Goal: Task Accomplishment & Management: Manage account settings

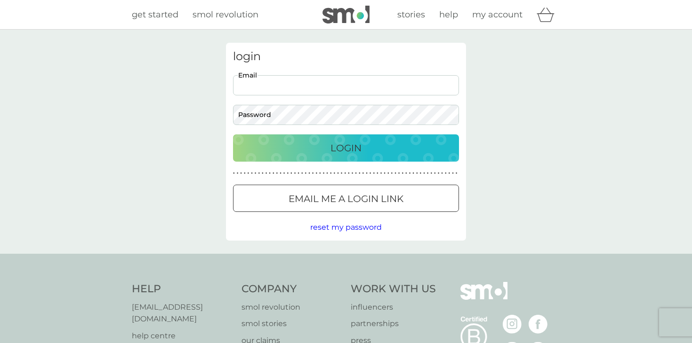
click at [311, 85] on input "Email" at bounding box center [346, 85] width 226 height 20
type input "[EMAIL_ADDRESS][DOMAIN_NAME]"
click at [353, 149] on p "Login" at bounding box center [345, 148] width 31 height 15
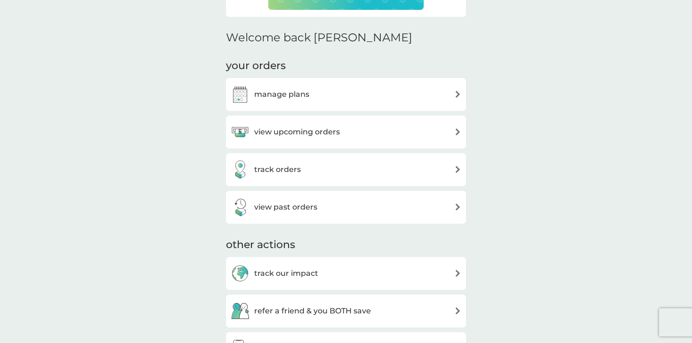
scroll to position [310, 0]
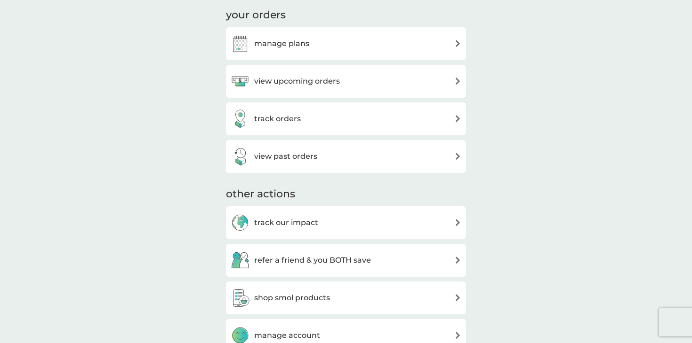
click at [361, 87] on div "view upcoming orders" at bounding box center [346, 81] width 231 height 19
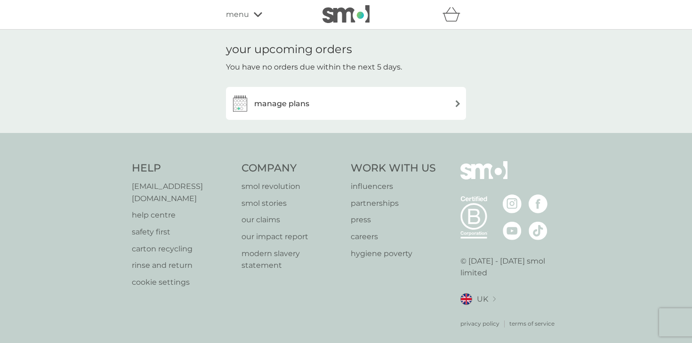
click at [383, 96] on div "manage plans" at bounding box center [346, 103] width 231 height 19
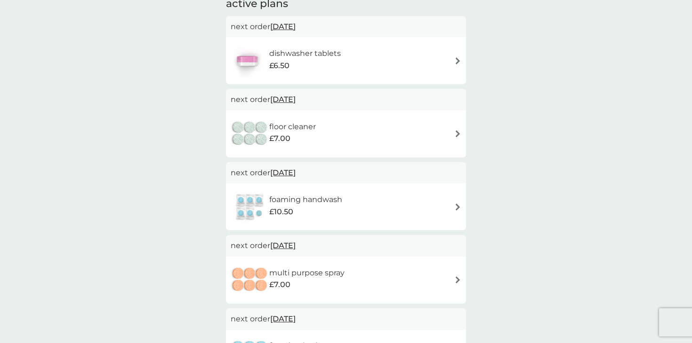
scroll to position [73, 0]
click at [363, 202] on div "foaming handwash £10.50" at bounding box center [346, 207] width 231 height 33
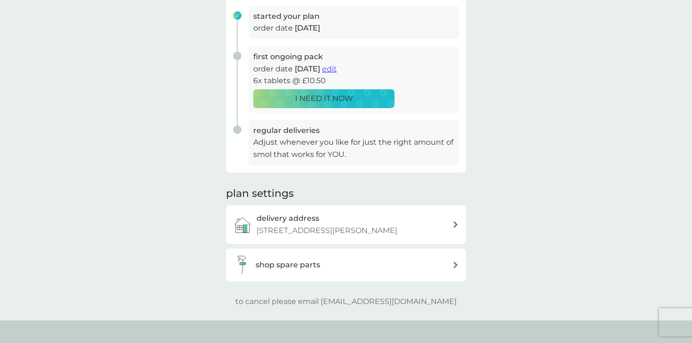
scroll to position [151, 0]
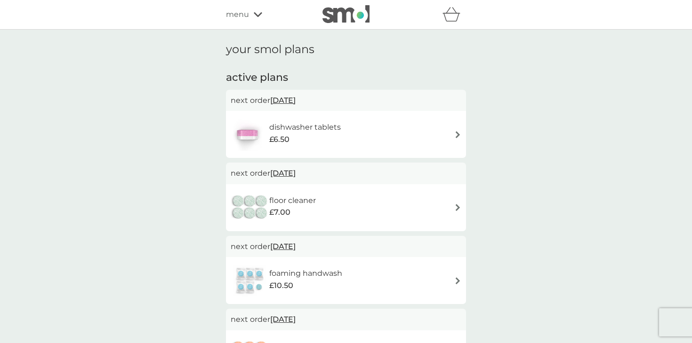
click at [237, 7] on div "refer a friend & you BOTH save smol impact smol shop your smol plans your upcom…" at bounding box center [346, 14] width 240 height 19
click at [247, 14] on span "menu" at bounding box center [237, 14] width 23 height 12
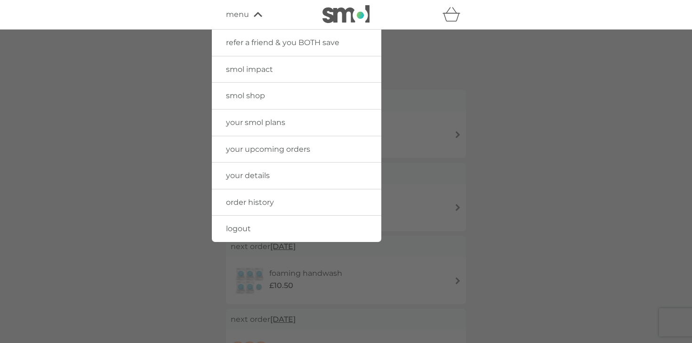
click at [282, 149] on span "your upcoming orders" at bounding box center [268, 149] width 84 height 9
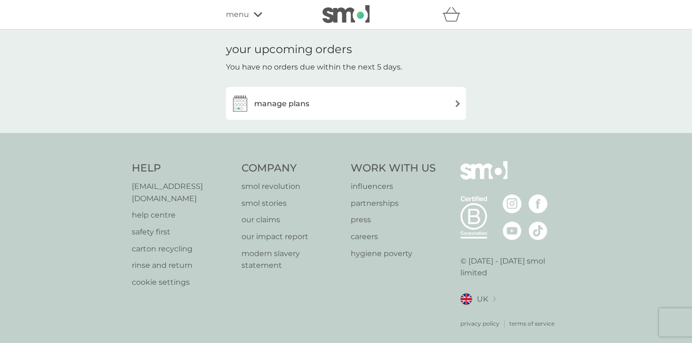
click at [244, 2] on div "refer a friend & you BOTH save smol impact smol shop your smol plans your upcom…" at bounding box center [346, 15] width 692 height 30
click at [244, 11] on span "menu" at bounding box center [237, 14] width 23 height 12
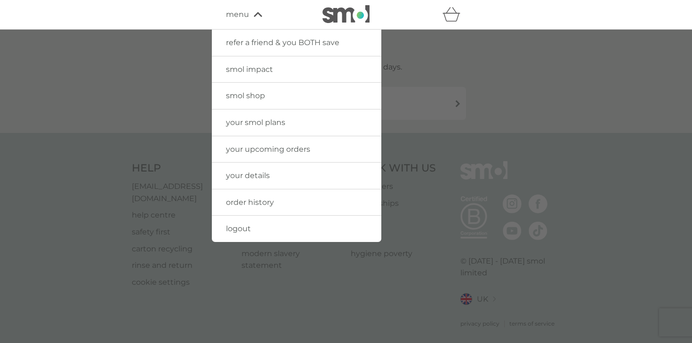
click at [277, 116] on link "your smol plans" at bounding box center [296, 123] width 169 height 26
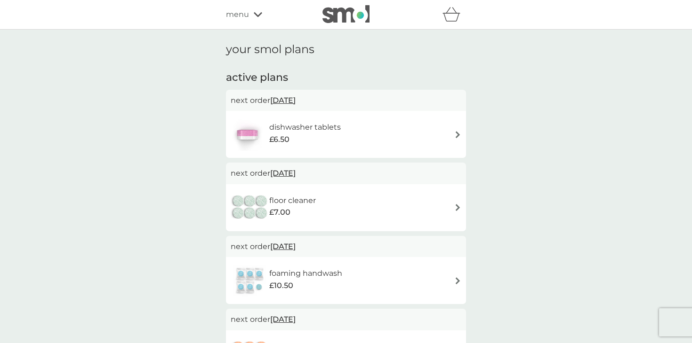
scroll to position [30, 0]
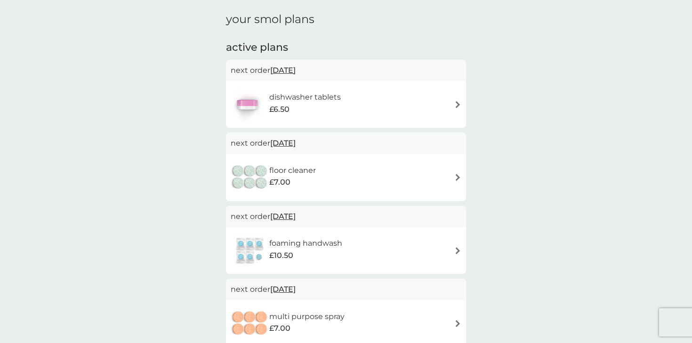
click at [390, 175] on div "floor cleaner £7.00" at bounding box center [346, 177] width 231 height 33
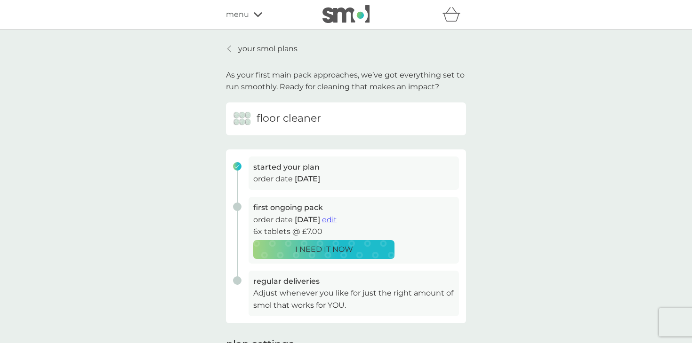
click at [260, 50] on p "your smol plans" at bounding box center [267, 49] width 59 height 12
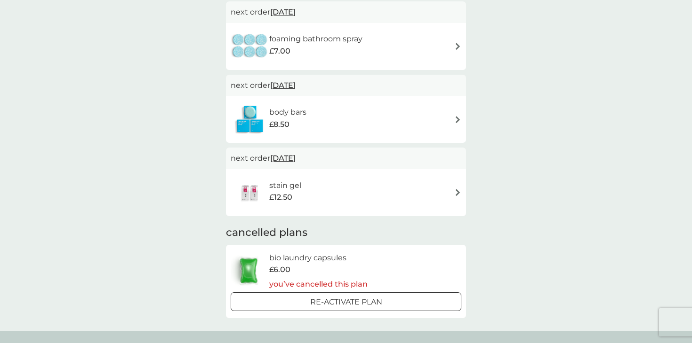
scroll to position [382, 0]
click at [436, 136] on div "body bars £8.50" at bounding box center [346, 119] width 240 height 47
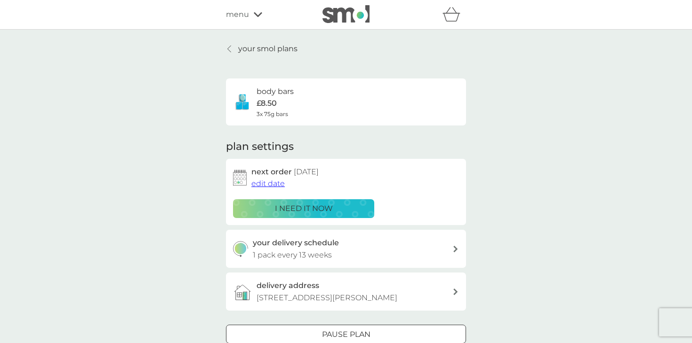
scroll to position [381, 0]
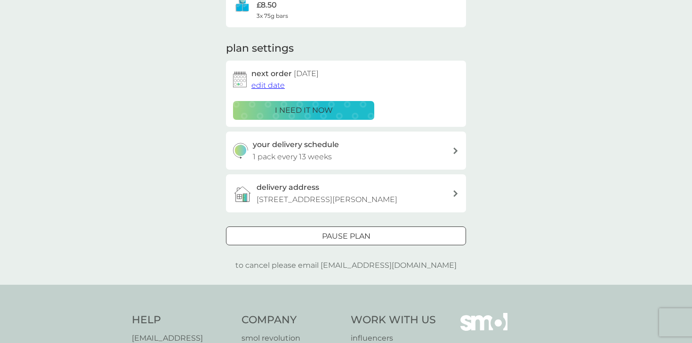
scroll to position [251, 0]
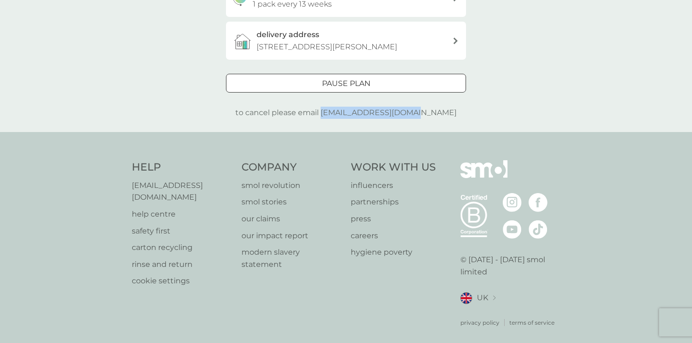
drag, startPoint x: 342, startPoint y: 114, endPoint x: 440, endPoint y: 114, distance: 98.8
click at [440, 114] on div "Pause plan to cancel please email [EMAIL_ADDRESS][DOMAIN_NAME]" at bounding box center [346, 96] width 240 height 45
copy p "[EMAIL_ADDRESS][DOMAIN_NAME]"
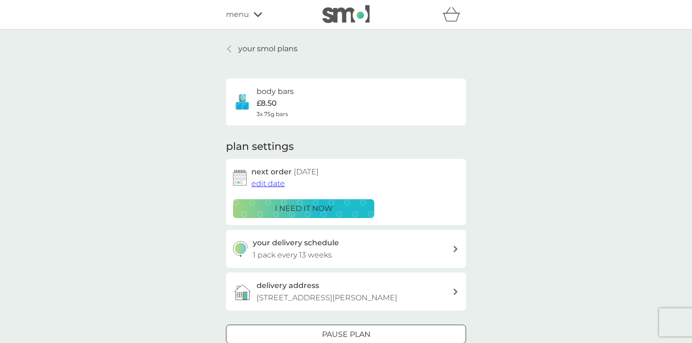
click at [242, 51] on p "your smol plans" at bounding box center [267, 49] width 59 height 12
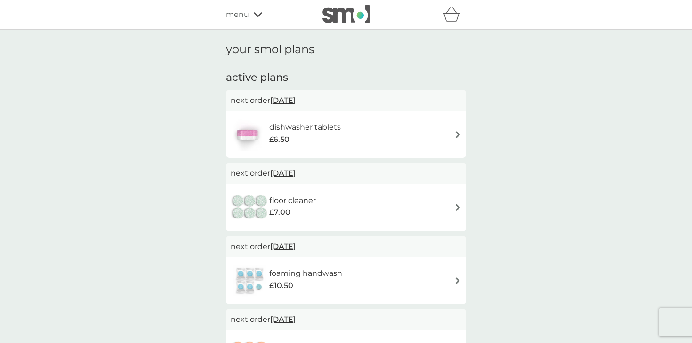
click at [238, 8] on span "menu" at bounding box center [237, 14] width 23 height 12
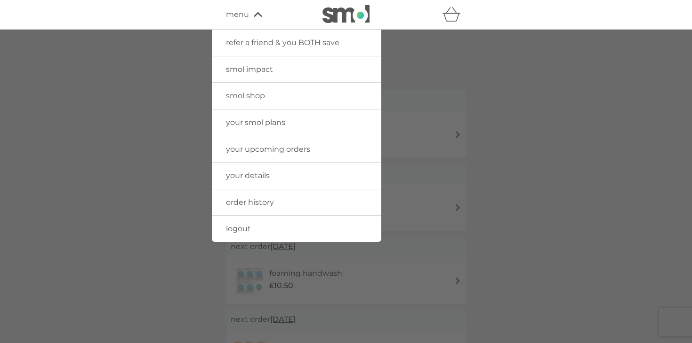
click at [286, 126] on link "your smol plans" at bounding box center [296, 123] width 169 height 26
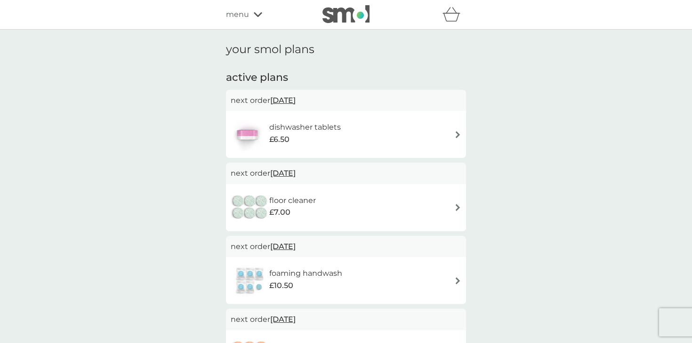
click at [449, 10] on icon "basket" at bounding box center [451, 14] width 18 height 15
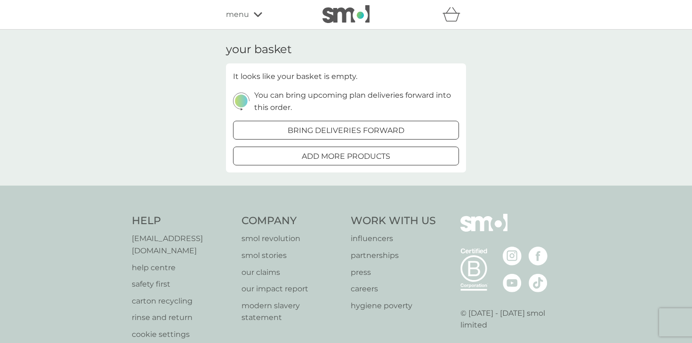
click at [242, 16] on span "menu" at bounding box center [237, 14] width 23 height 12
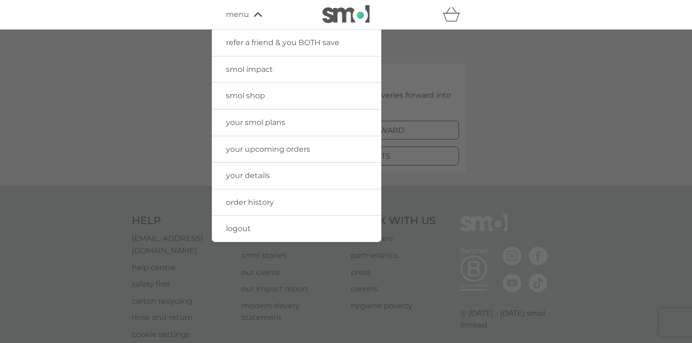
click at [319, 44] on span "refer a friend & you BOTH save" at bounding box center [282, 42] width 113 height 9
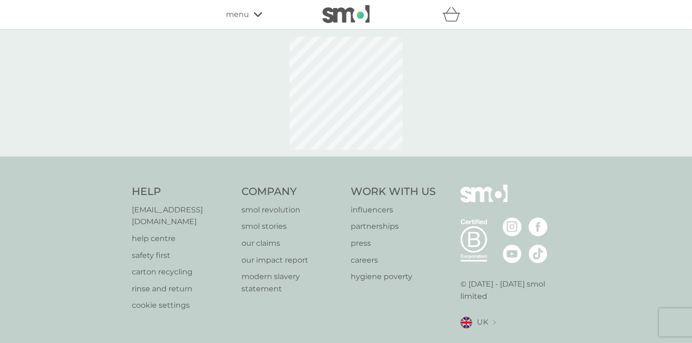
click at [245, 16] on span "menu" at bounding box center [237, 14] width 23 height 12
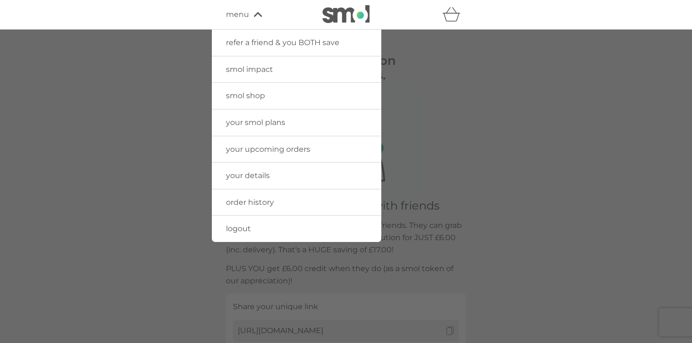
click at [255, 76] on link "smol impact" at bounding box center [296, 69] width 169 height 26
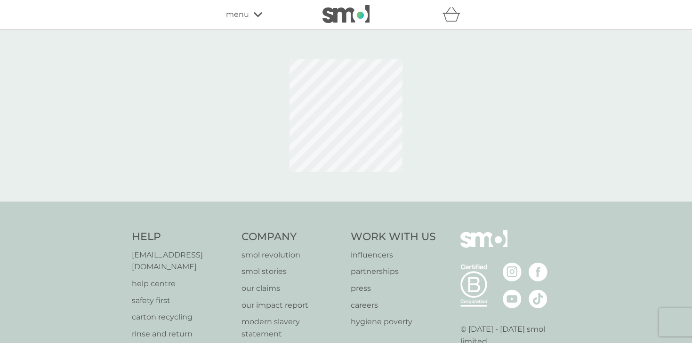
click at [239, 27] on div "refer a friend & you BOTH save smol impact smol shop your smol plans your upcom…" at bounding box center [346, 15] width 692 height 30
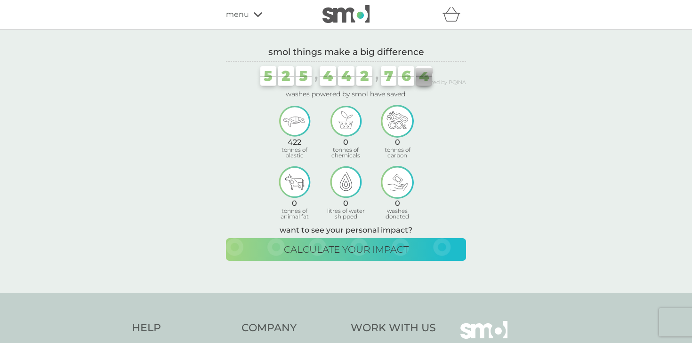
click at [240, 24] on div "refer a friend & you BOTH save smol impact smol shop your smol plans your upcom…" at bounding box center [346, 15] width 692 height 30
click at [243, 18] on span "menu" at bounding box center [237, 14] width 23 height 12
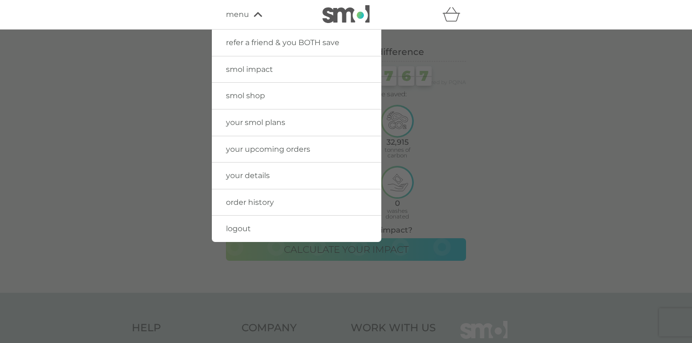
click at [276, 171] on link "your details" at bounding box center [296, 176] width 169 height 26
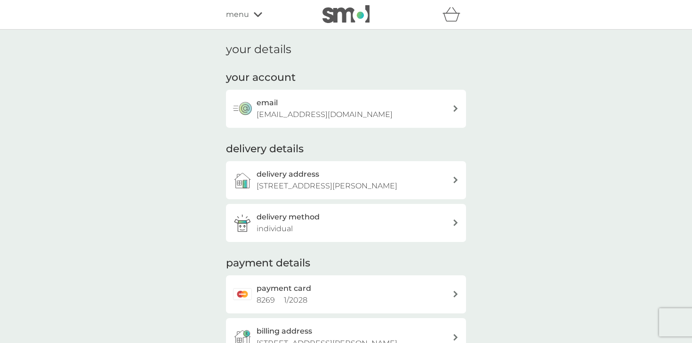
click at [252, 16] on div "menu" at bounding box center [266, 14] width 80 height 12
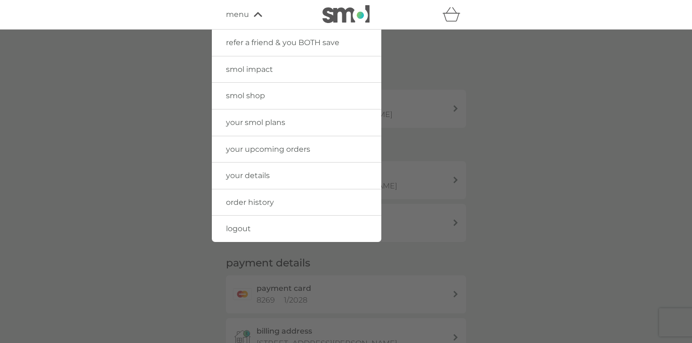
click at [274, 129] on link "your smol plans" at bounding box center [296, 123] width 169 height 26
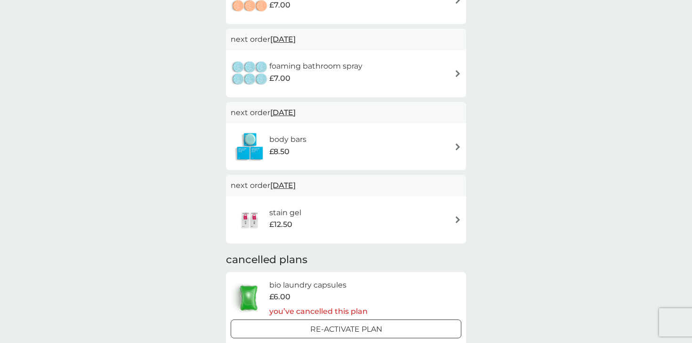
scroll to position [354, 0]
click at [329, 225] on div "stain gel £12.50" at bounding box center [346, 219] width 231 height 33
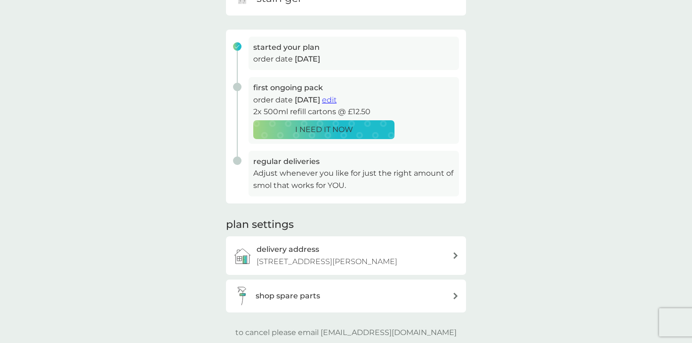
scroll to position [121, 0]
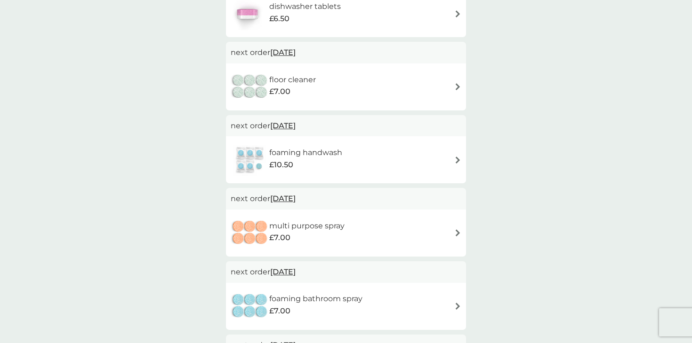
scroll to position [354, 0]
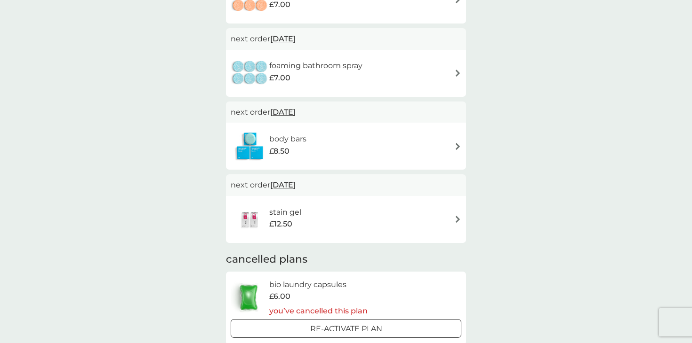
click at [373, 134] on div "body bars £8.50" at bounding box center [346, 146] width 231 height 33
